Goal: Task Accomplishment & Management: Use online tool/utility

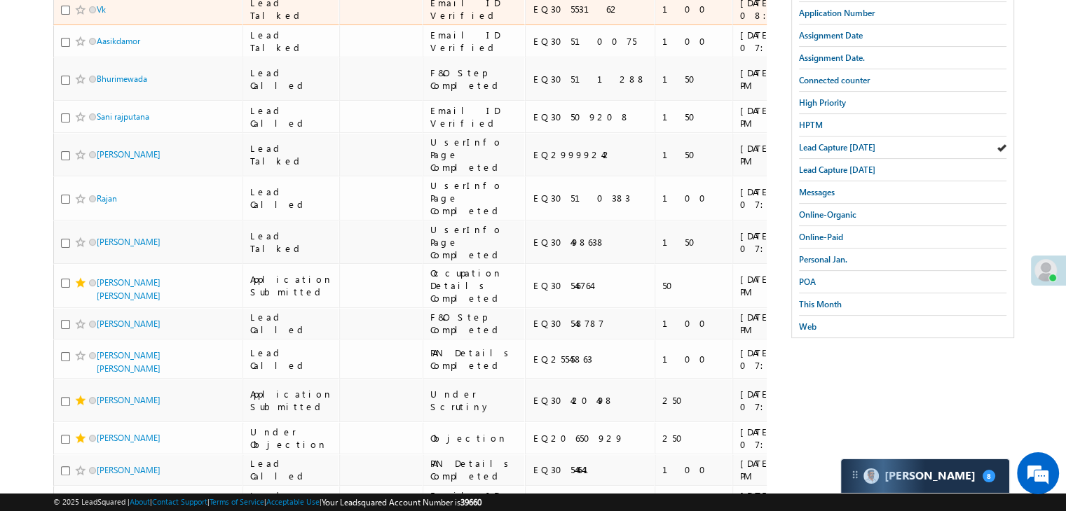
scroll to position [210, 0]
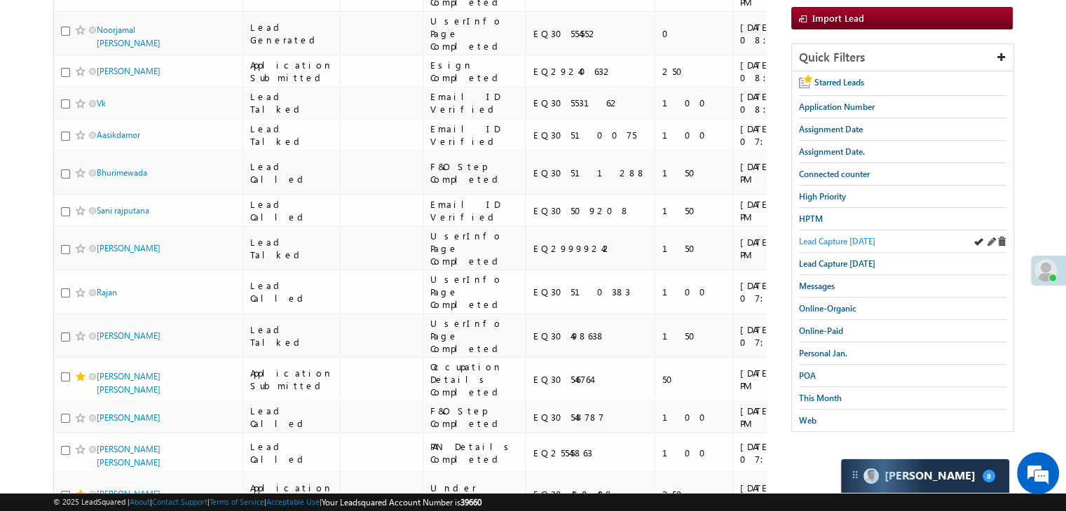
click at [859, 237] on span "Lead Capture [DATE]" at bounding box center [837, 241] width 76 height 11
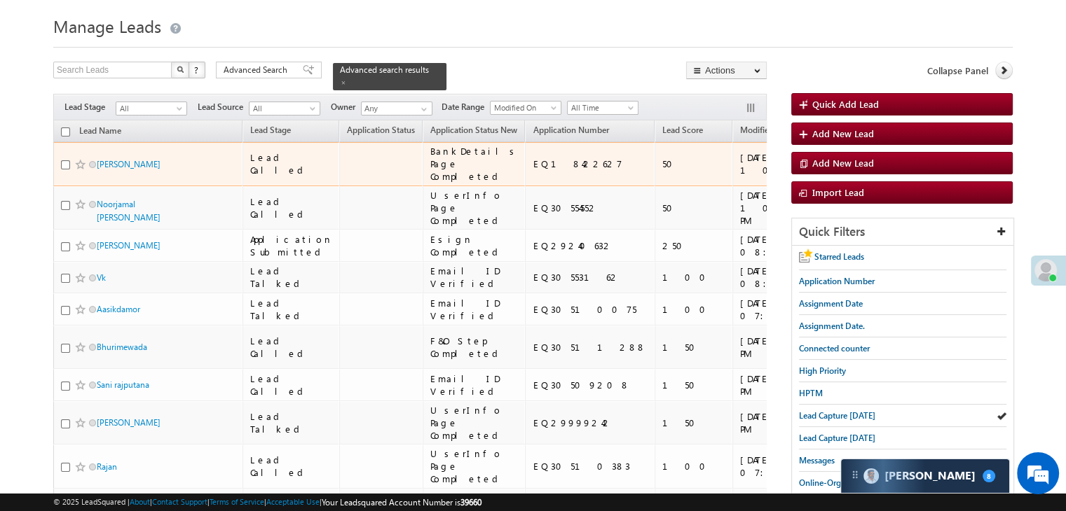
scroll to position [70, 0]
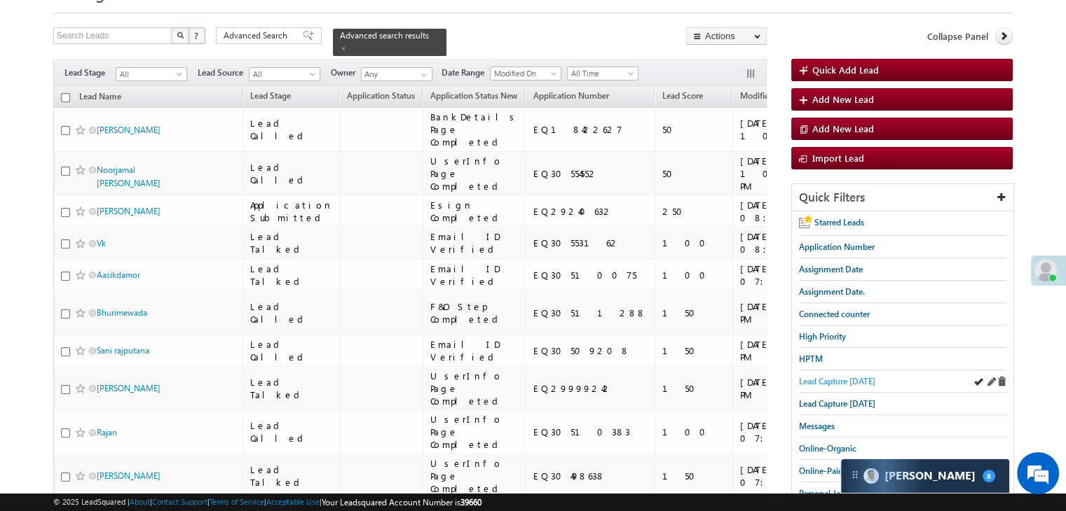
click at [852, 378] on span "Lead Capture [DATE]" at bounding box center [837, 381] width 76 height 11
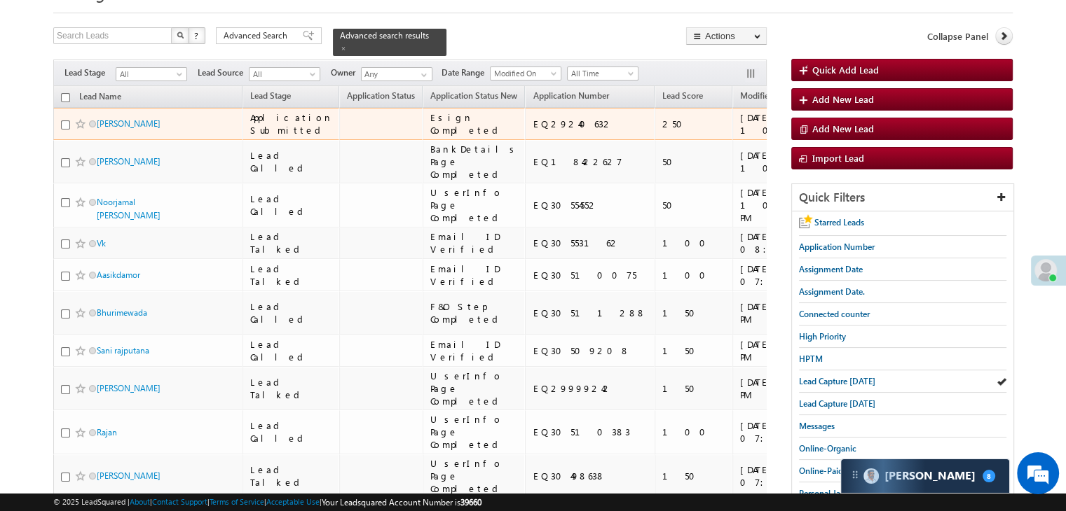
click at [78, 130] on span at bounding box center [80, 123] width 11 height 11
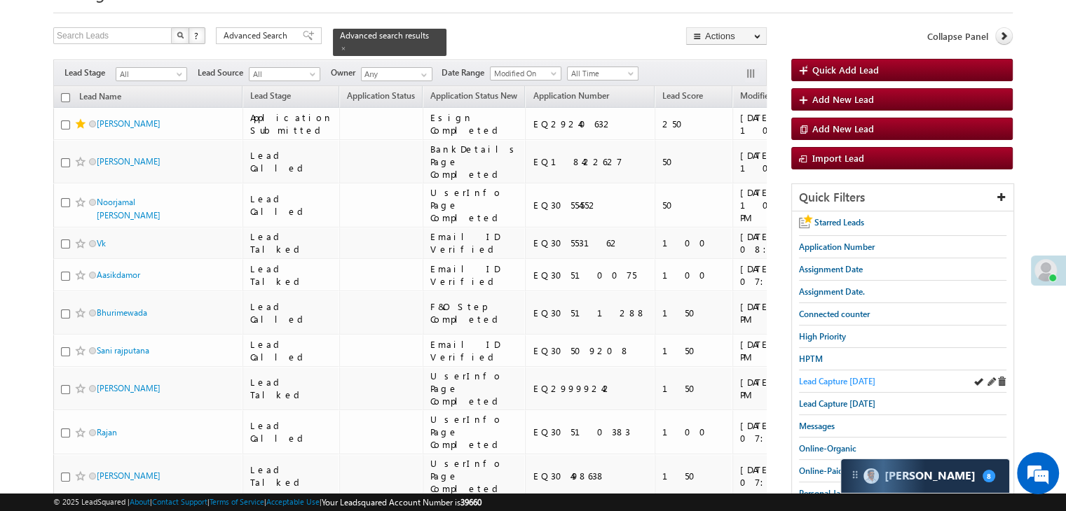
click at [825, 381] on span "Lead Capture [DATE]" at bounding box center [837, 381] width 76 height 11
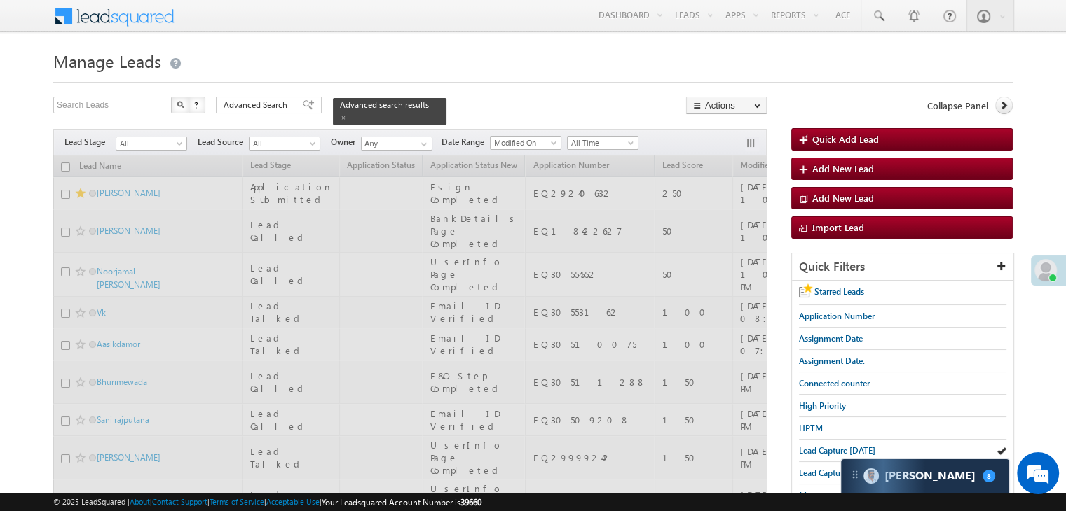
scroll to position [0, 0]
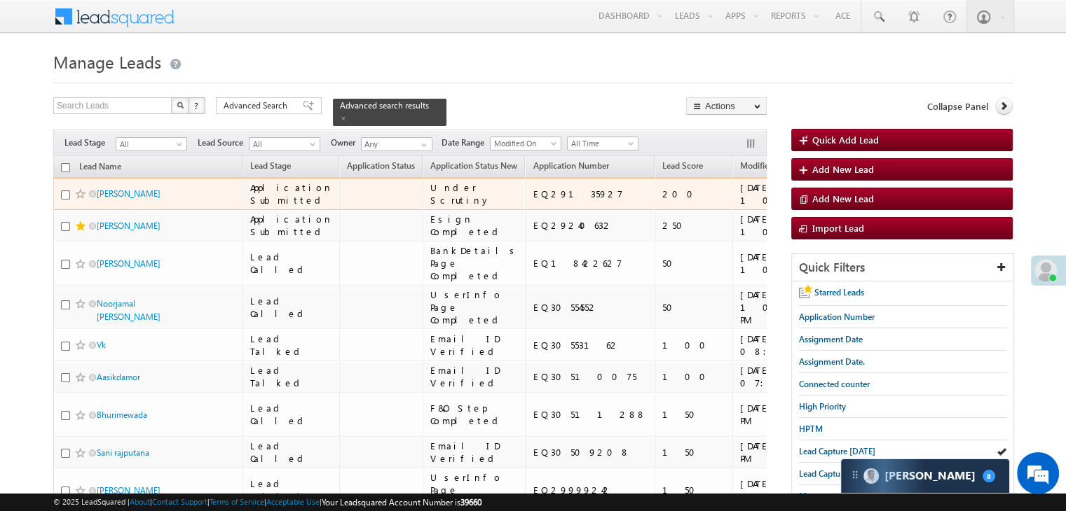
click at [78, 200] on span at bounding box center [80, 193] width 11 height 11
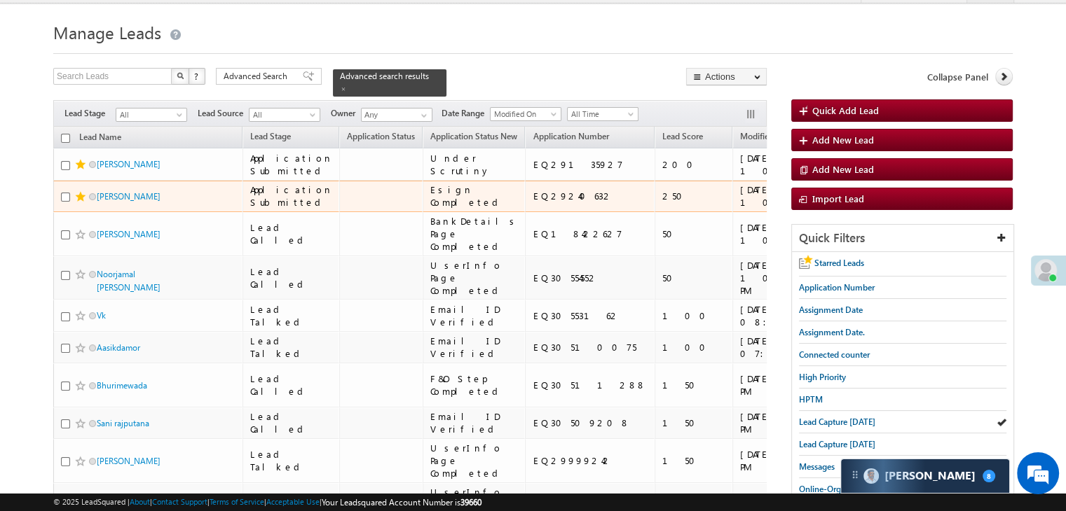
scroll to position [70, 0]
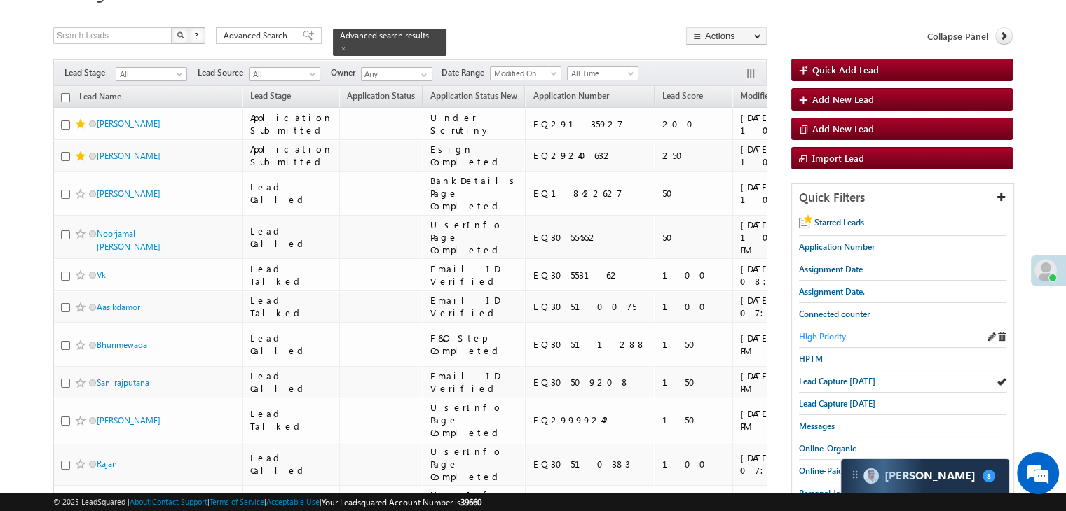
click at [841, 334] on span "High Priority" at bounding box center [822, 336] width 47 height 11
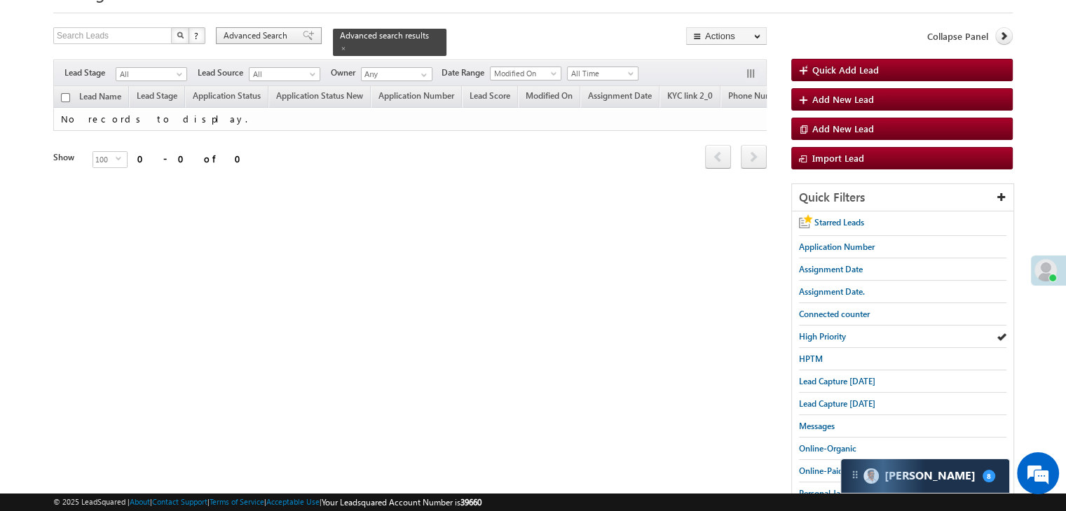
click at [246, 38] on span "Advanced Search" at bounding box center [258, 35] width 68 height 13
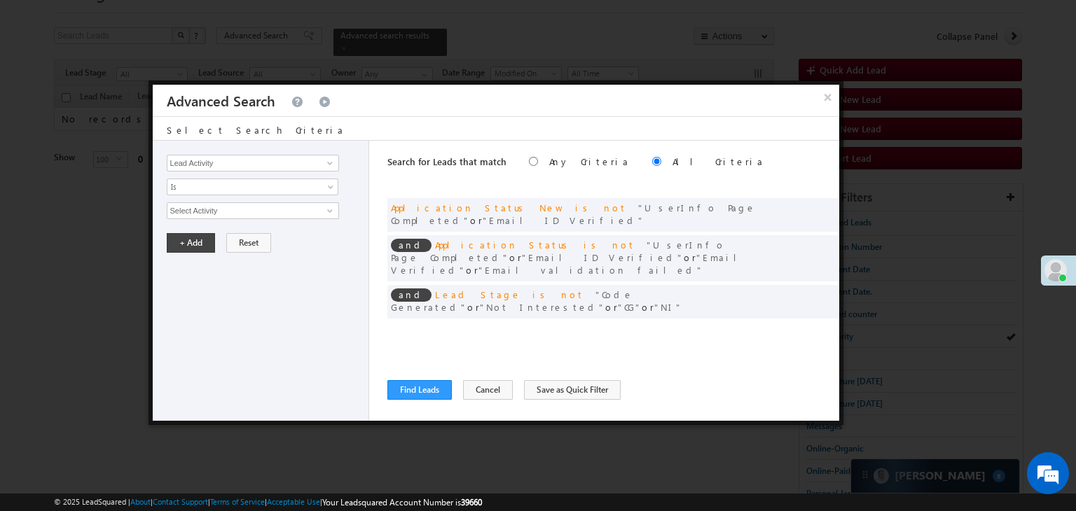
click at [802, 326] on span at bounding box center [807, 331] width 10 height 10
click at [217, 209] on span "Custom" at bounding box center [243, 211] width 152 height 13
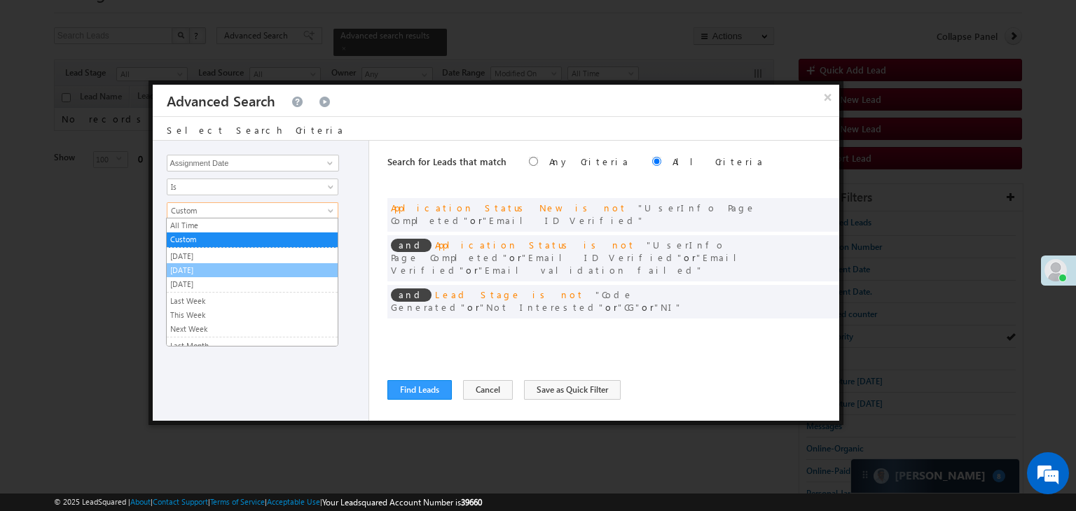
click at [207, 269] on link "[DATE]" at bounding box center [252, 270] width 171 height 13
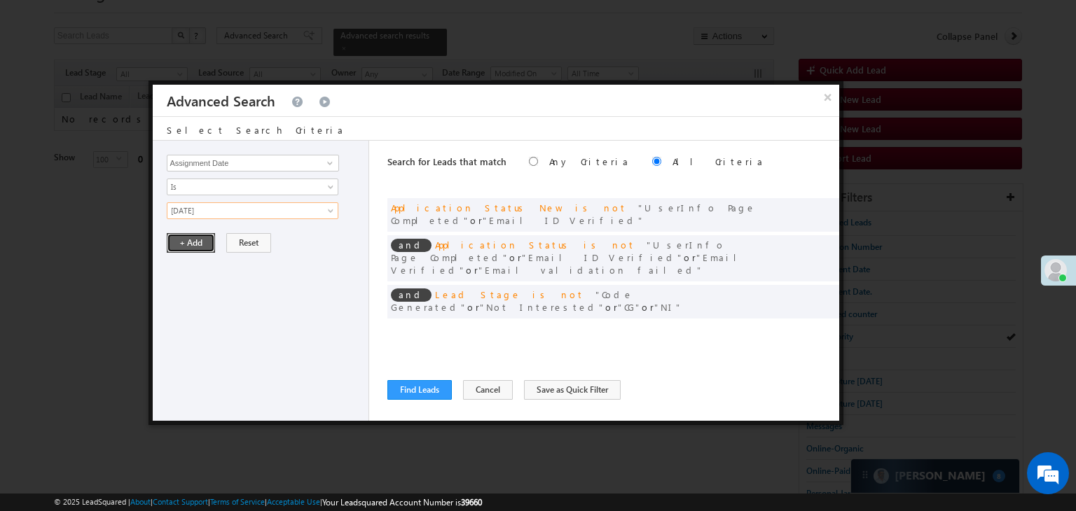
click at [193, 240] on button "+ Add" at bounding box center [191, 243] width 48 height 20
click at [413, 385] on button "Find Leads" at bounding box center [419, 390] width 64 height 20
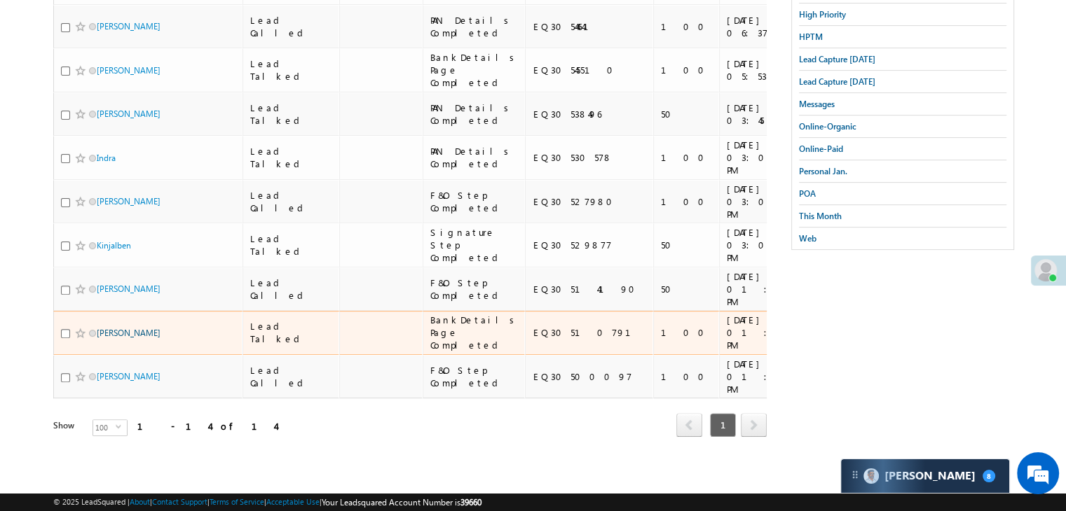
scroll to position [911, 0]
